Goal: Information Seeking & Learning: Learn about a topic

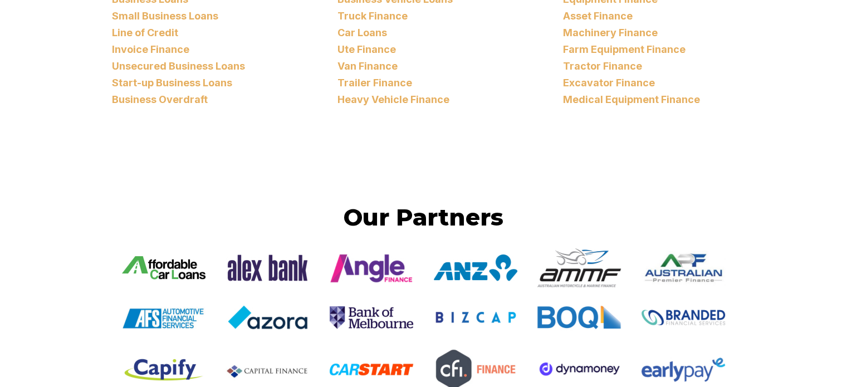
scroll to position [1559, 0]
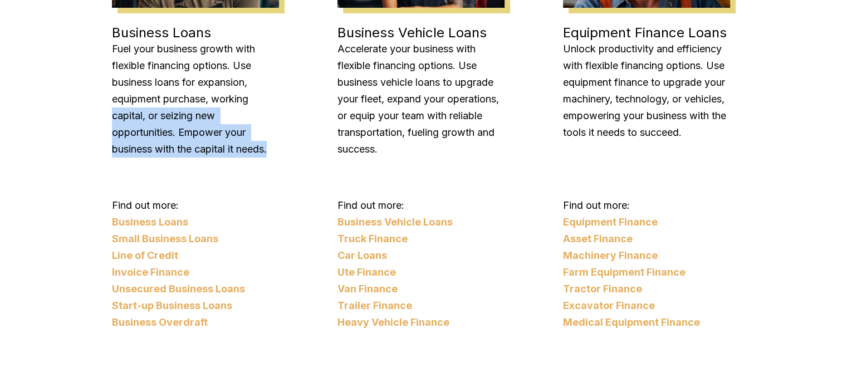
drag, startPoint x: 227, startPoint y: 144, endPoint x: 86, endPoint y: 122, distance: 142.6
click at [127, 116] on p "Fuel your business growth with flexible financing options. Use business loans f…" at bounding box center [195, 99] width 167 height 117
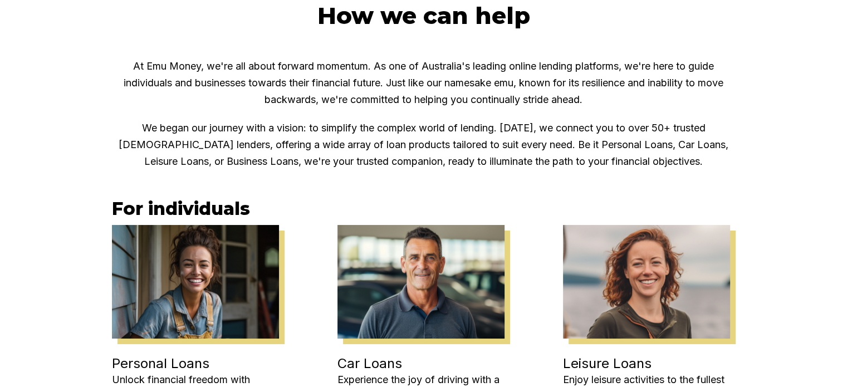
scroll to position [724, 0]
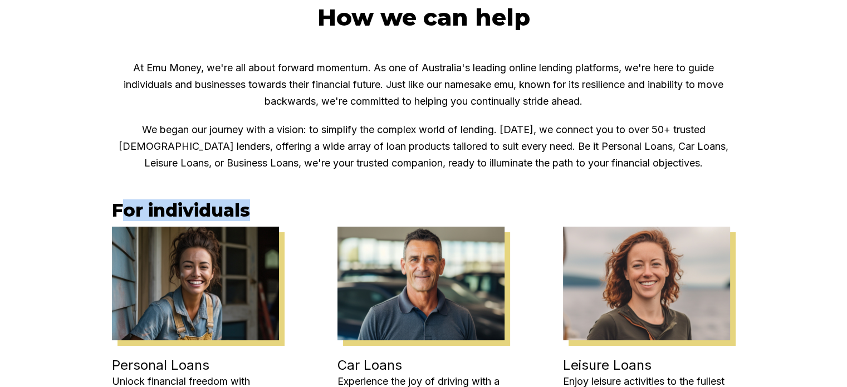
drag, startPoint x: 259, startPoint y: 205, endPoint x: 127, endPoint y: 197, distance: 132.8
click at [127, 197] on div "At Emu Money, we're all about forward momentum. As one of Australia's leading o…" at bounding box center [424, 367] width 624 height 615
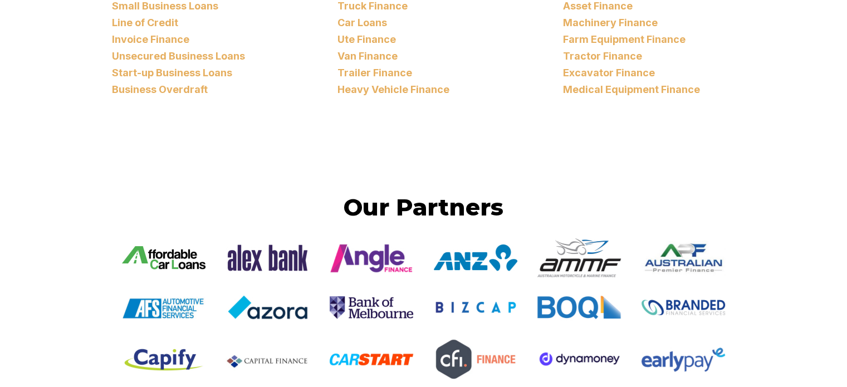
scroll to position [1948, 0]
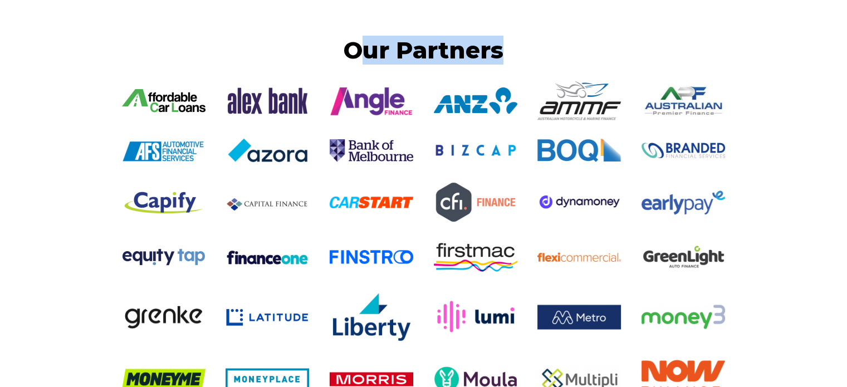
drag, startPoint x: 362, startPoint y: 50, endPoint x: 502, endPoint y: 60, distance: 140.1
click at [502, 60] on h2 "Our Partners" at bounding box center [424, 50] width 624 height 29
drag, startPoint x: 513, startPoint y: 57, endPoint x: 361, endPoint y: 53, distance: 152.6
click at [361, 53] on h2 "Our Partners" at bounding box center [424, 50] width 624 height 29
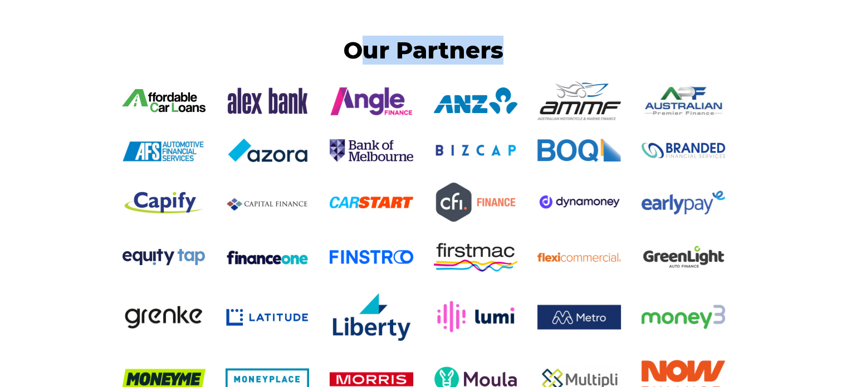
click at [361, 53] on h2 "Our Partners" at bounding box center [424, 50] width 624 height 29
drag, startPoint x: 350, startPoint y: 51, endPoint x: 470, endPoint y: 51, distance: 120.2
click at [470, 51] on h2 "Our Partners" at bounding box center [424, 50] width 624 height 29
click at [475, 51] on h2 "Our Partners" at bounding box center [424, 50] width 624 height 29
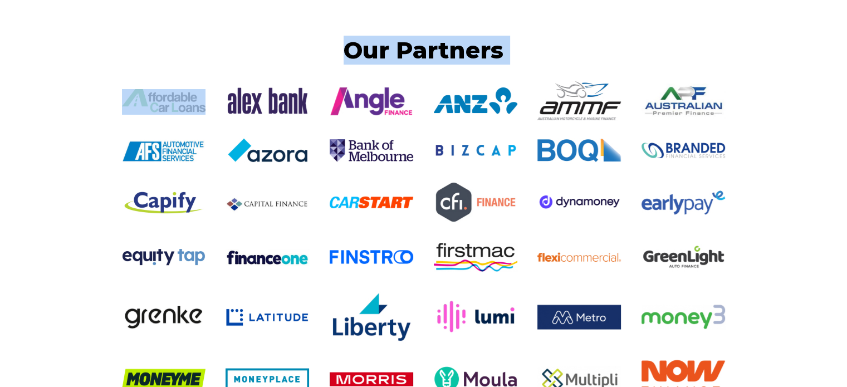
click at [475, 51] on h2 "Our Partners" at bounding box center [424, 50] width 624 height 29
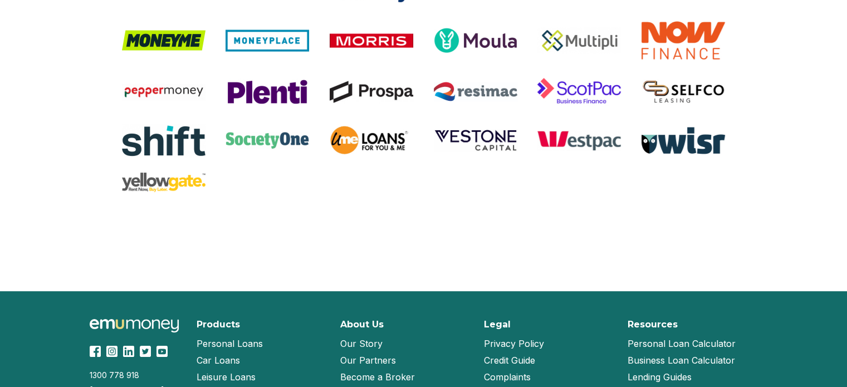
scroll to position [2414, 0]
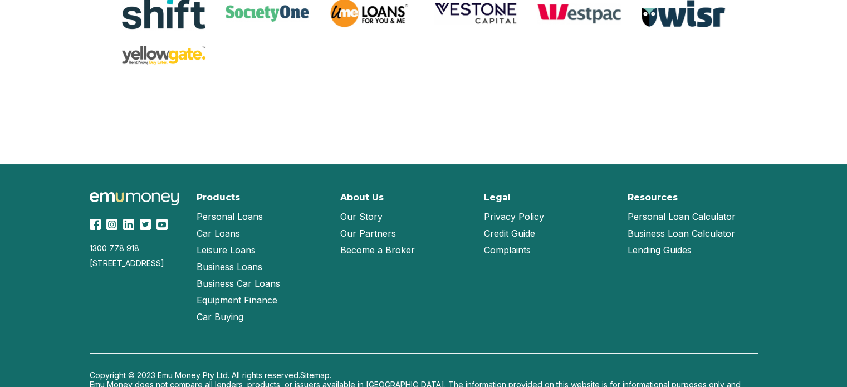
click at [229, 229] on link "Car Loans" at bounding box center [218, 233] width 43 height 17
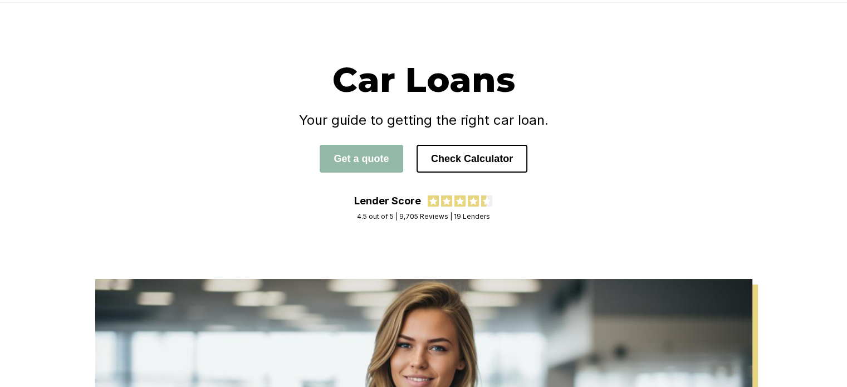
scroll to position [18, 0]
